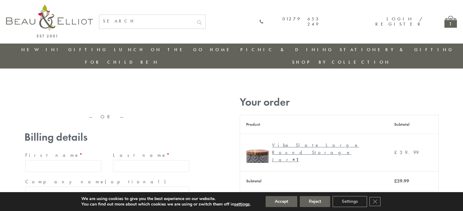
type input "maria33@yahoo.com"
type input "Maria"
type input "Williams"
type input "23, Scottsdale, Happytown"
type input "London"
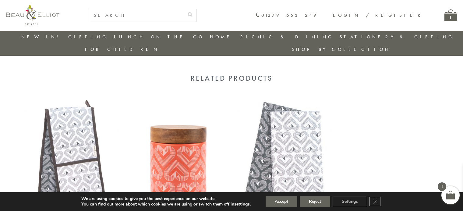
scroll to position [400, 0]
